Goal: Task Accomplishment & Management: Use online tool/utility

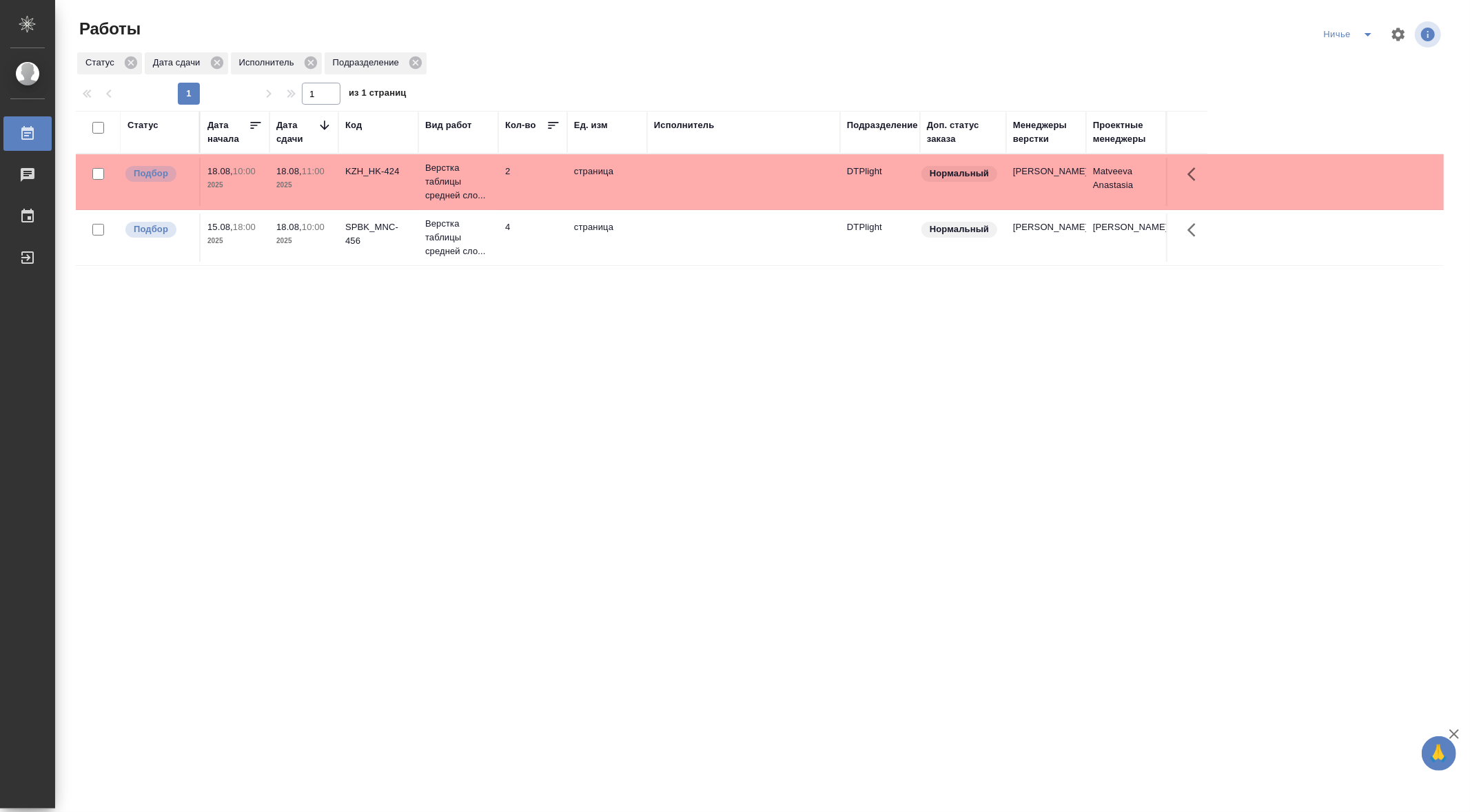
click at [1369, 29] on icon "split button" at bounding box center [1367, 34] width 16 height 16
click at [1336, 58] on li "[PERSON_NAME]" at bounding box center [1367, 62] width 99 height 22
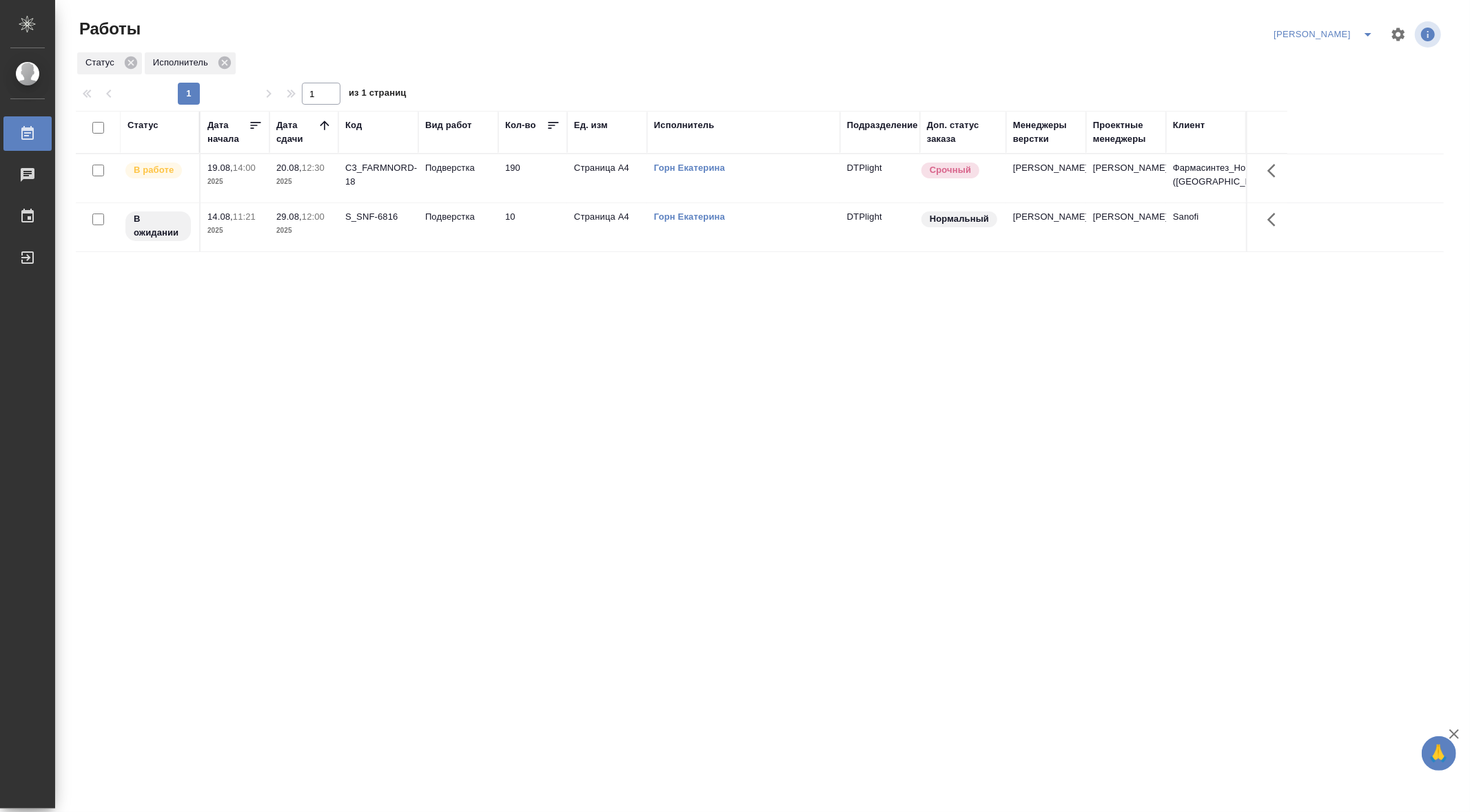
click at [450, 160] on td "Подверстка" at bounding box center [458, 179] width 80 height 48
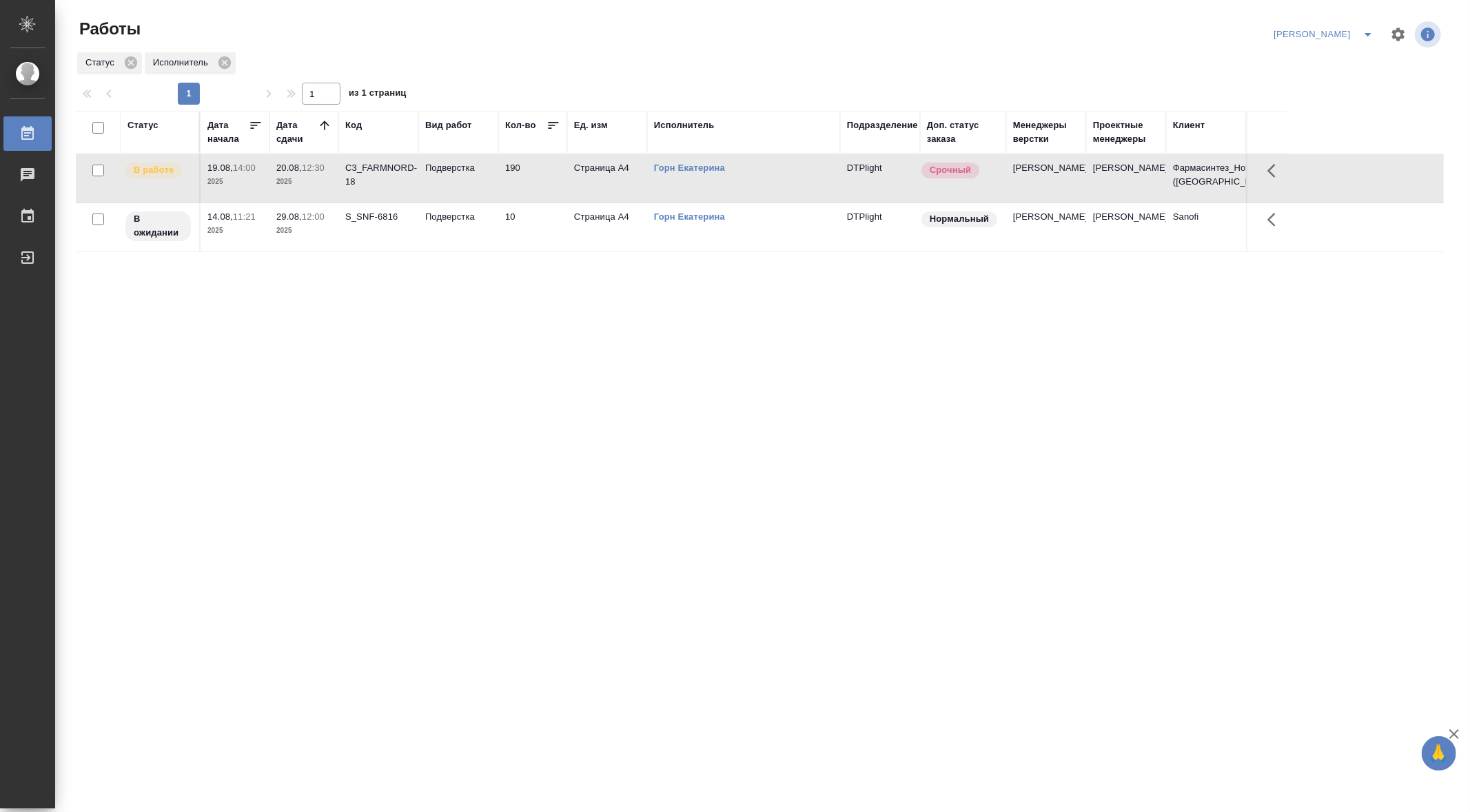
click at [450, 160] on td "Подверстка" at bounding box center [458, 179] width 80 height 48
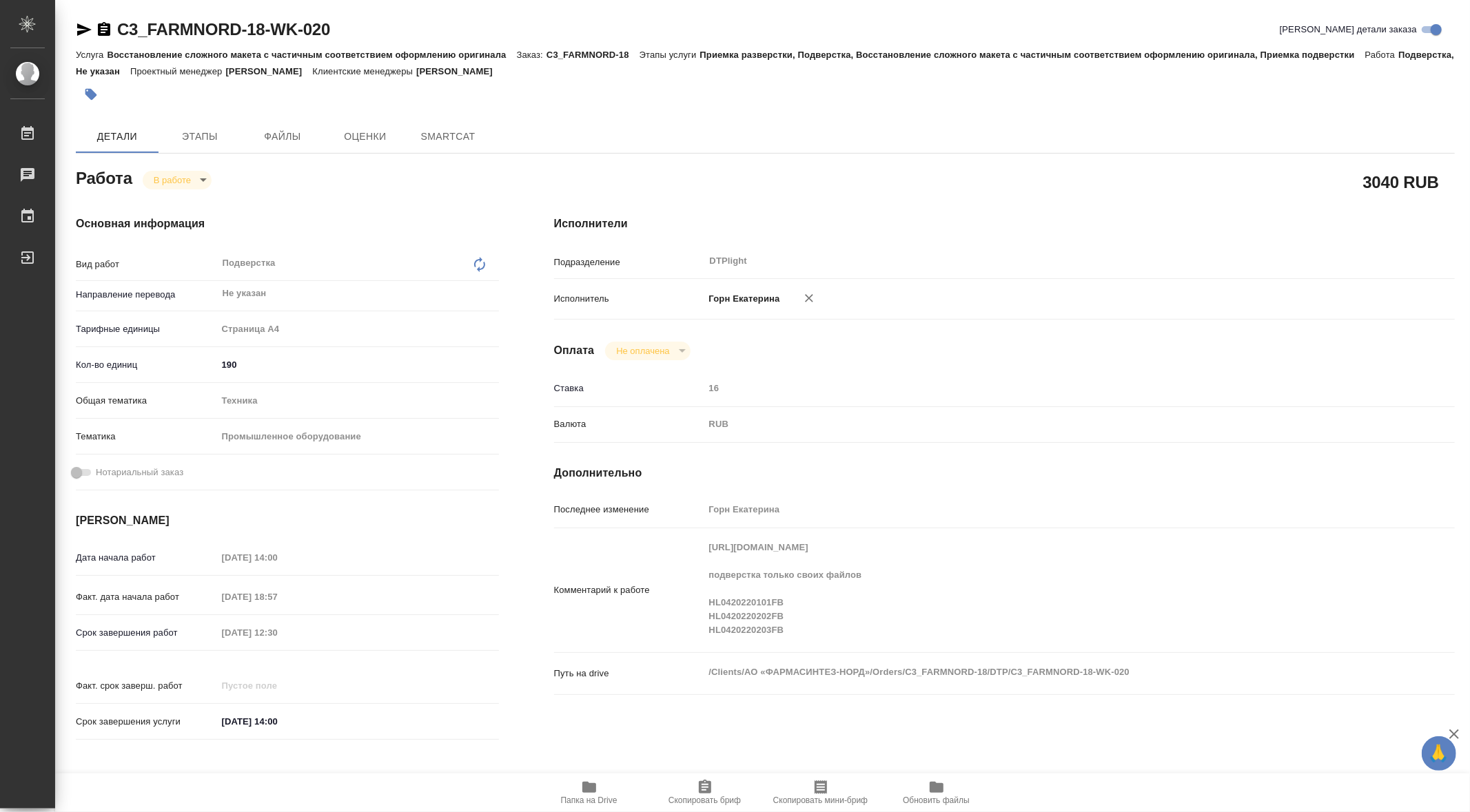
type textarea "x"
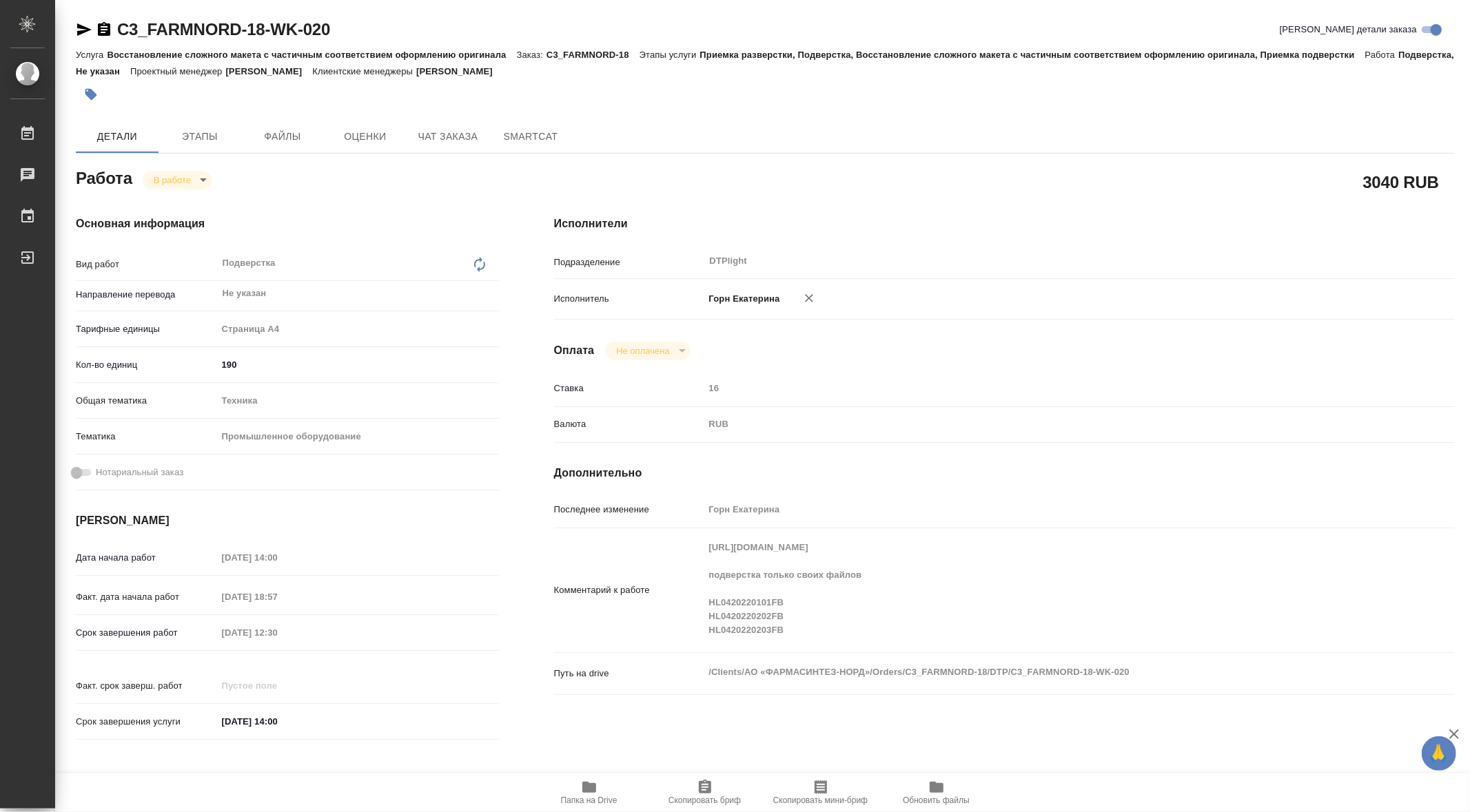
type textarea "x"
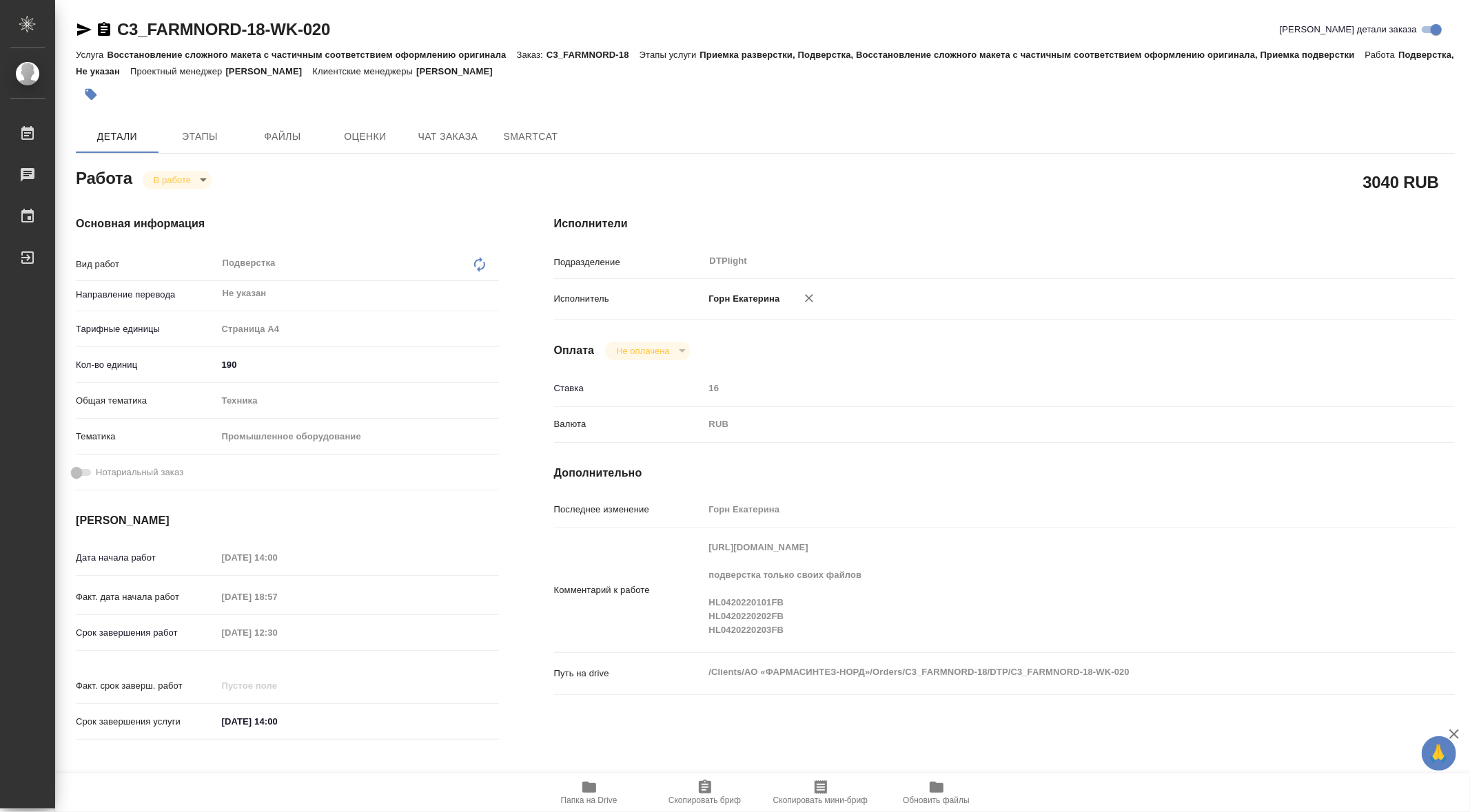
type textarea "x"
